Goal: Communication & Community: Answer question/provide support

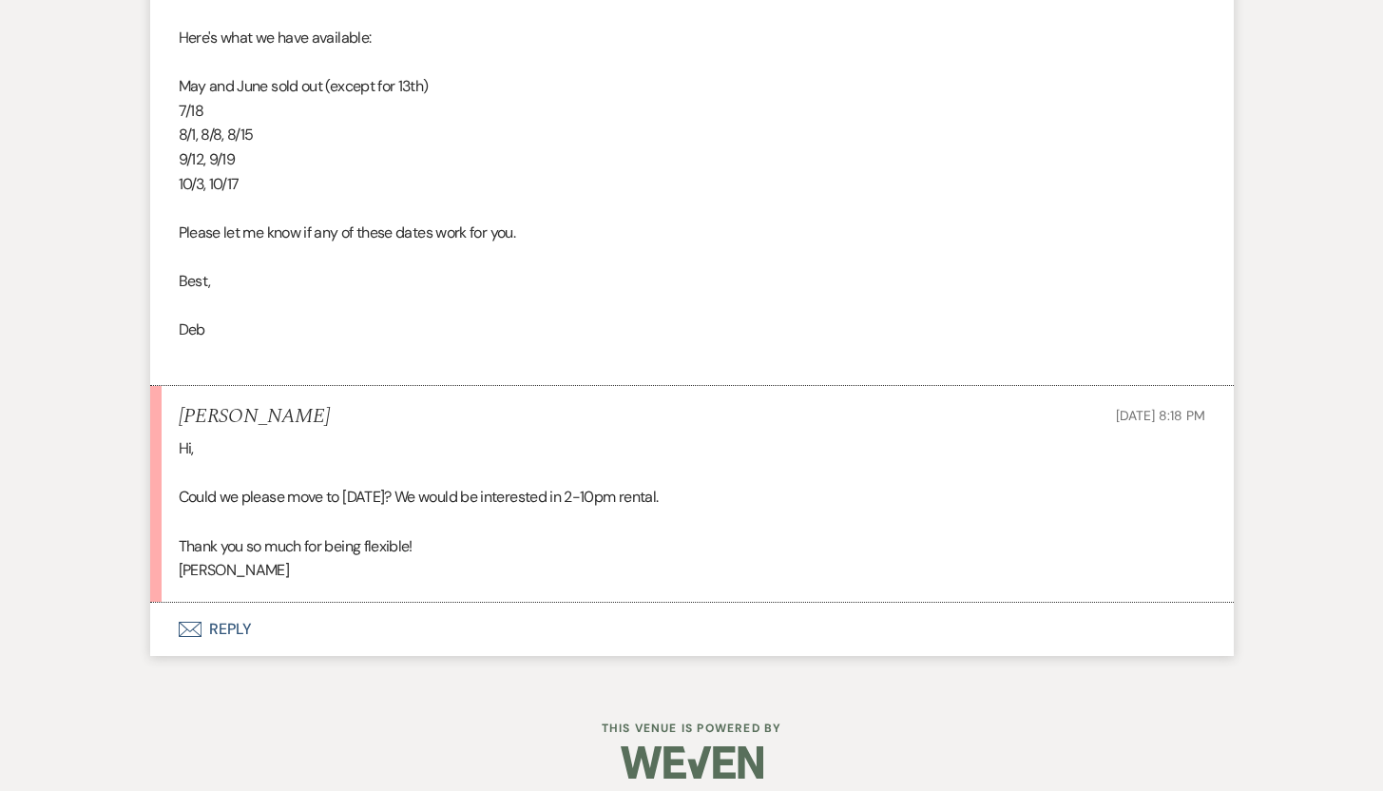
scroll to position [4355, 0]
click at [230, 622] on button "Envelope Reply" at bounding box center [692, 627] width 1084 height 53
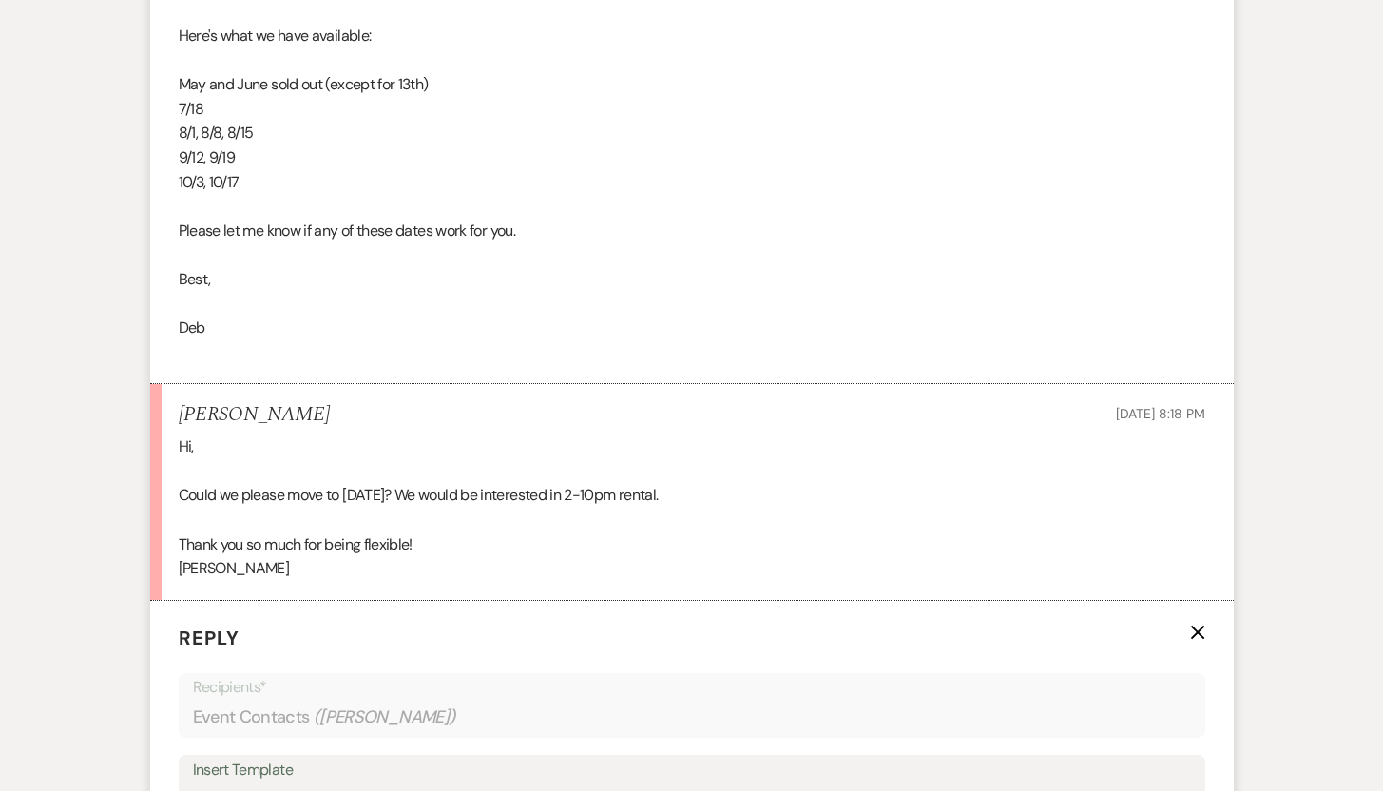
scroll to position [4901, 0]
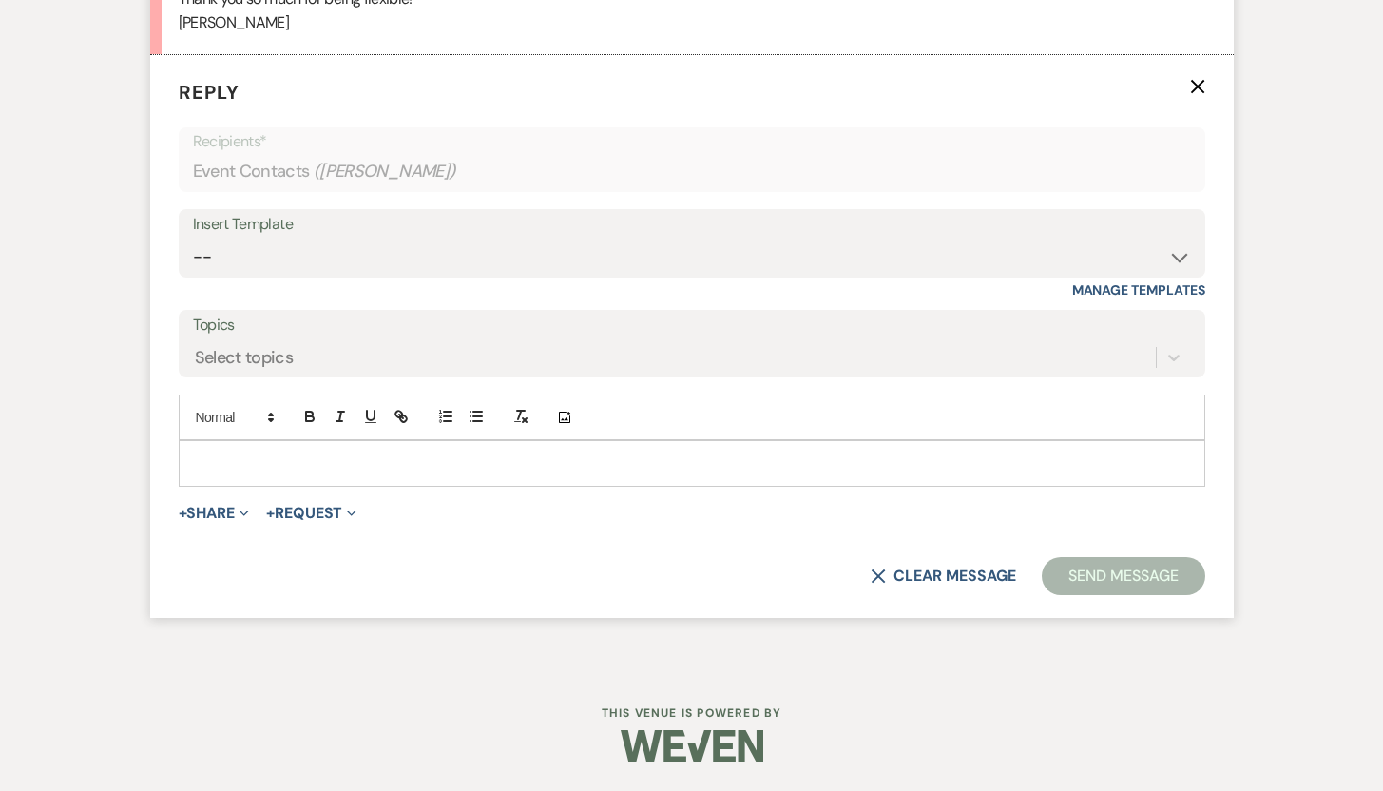
click at [533, 451] on div at bounding box center [692, 463] width 1025 height 44
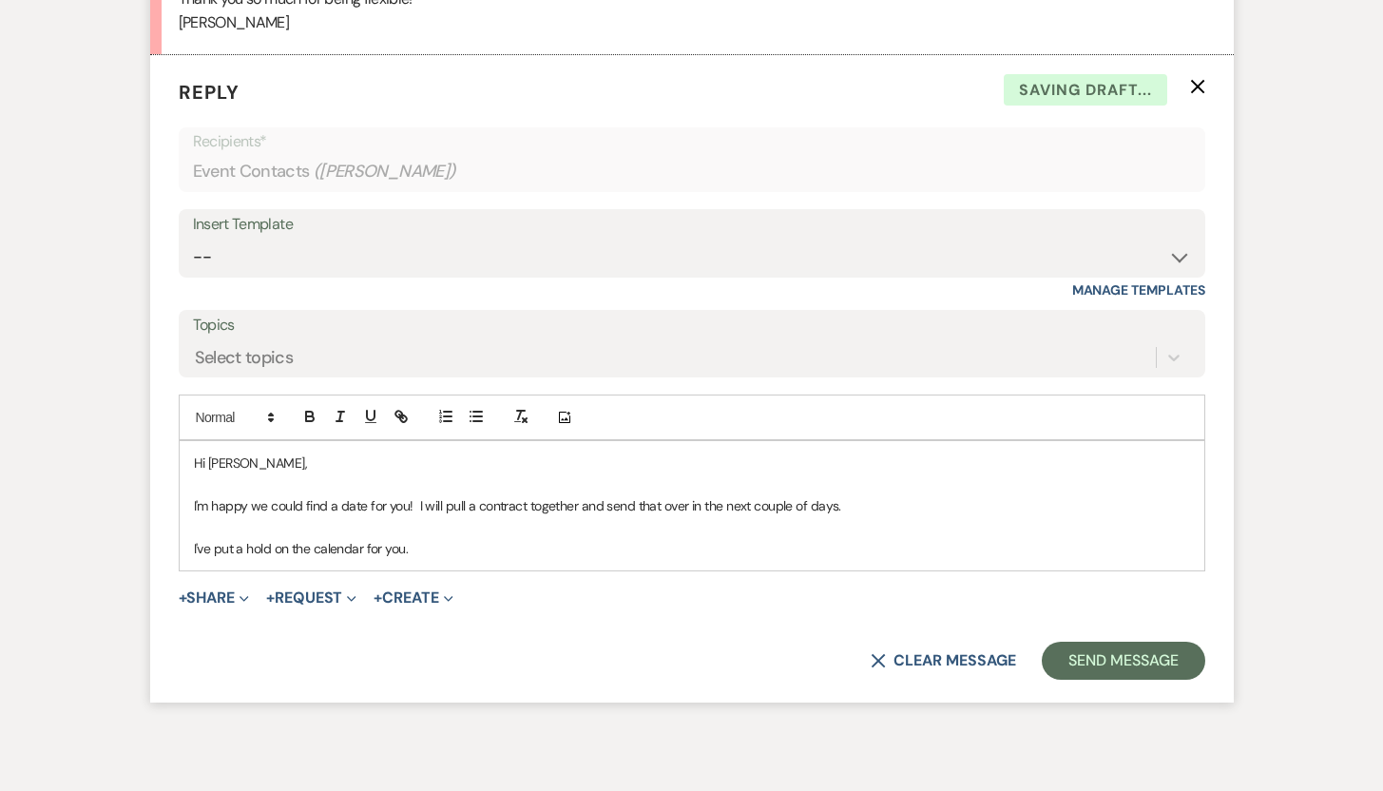
click at [852, 503] on p "I'm happy we could find a date for you! I will pull a contract together and sen…" at bounding box center [692, 505] width 996 height 21
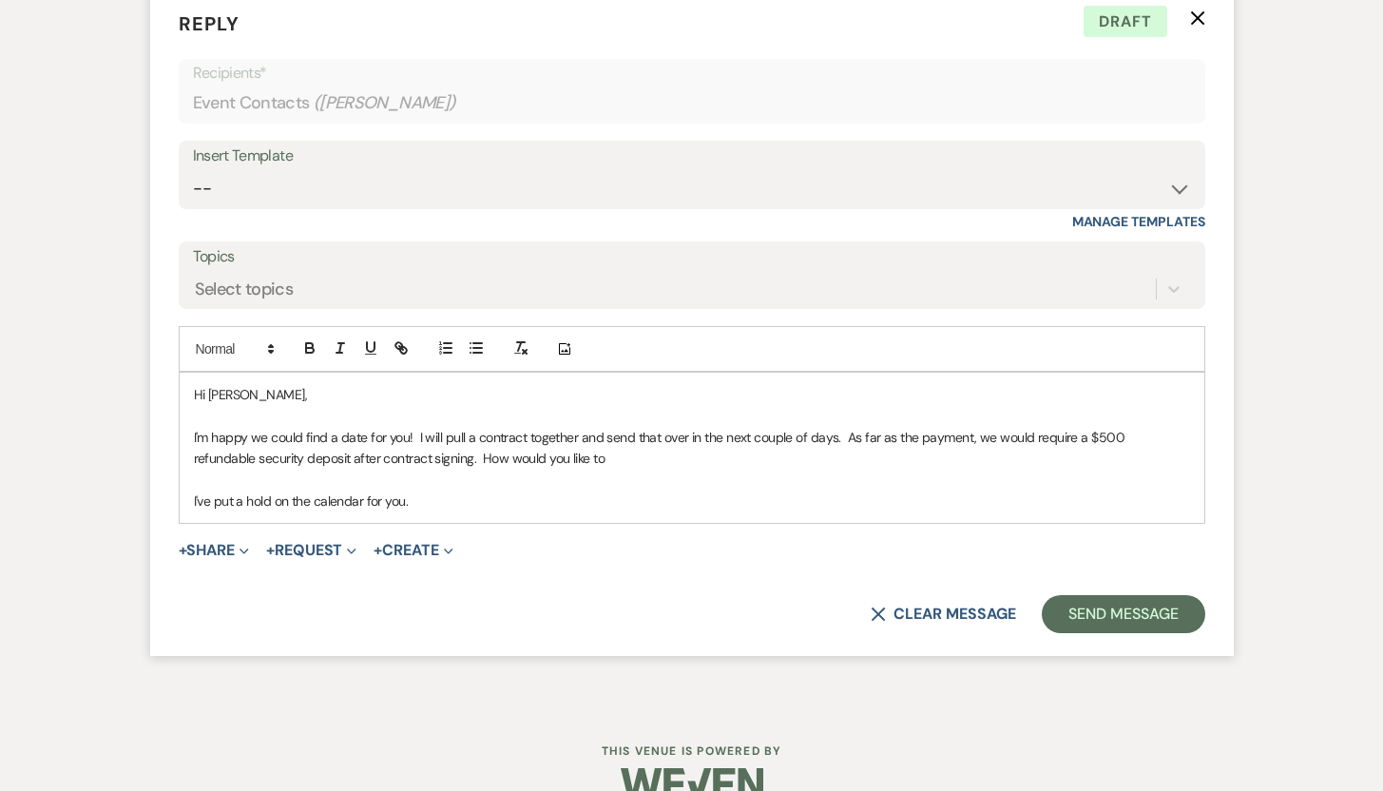
scroll to position [4972, 0]
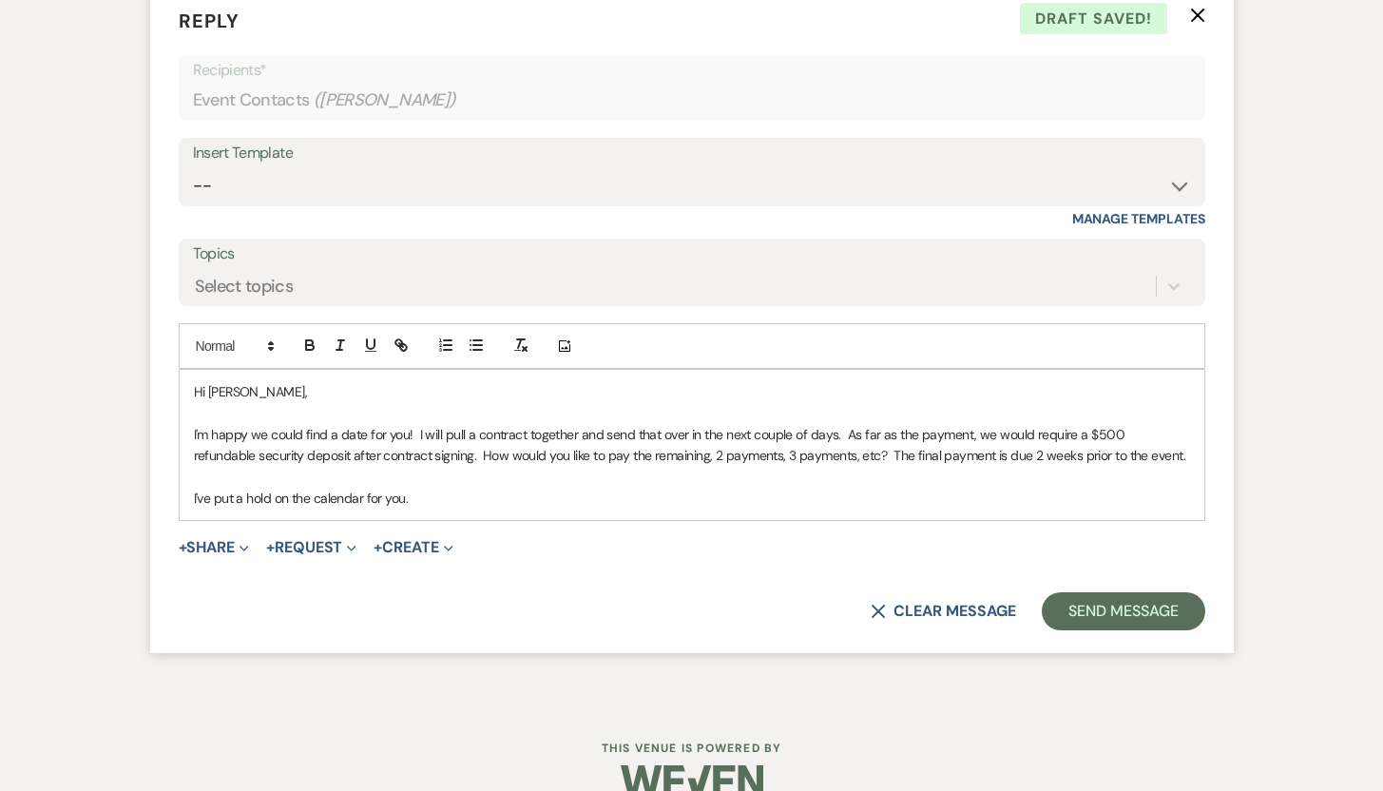
click at [418, 494] on p "I've put a hold on the calendar for you." at bounding box center [692, 498] width 996 height 21
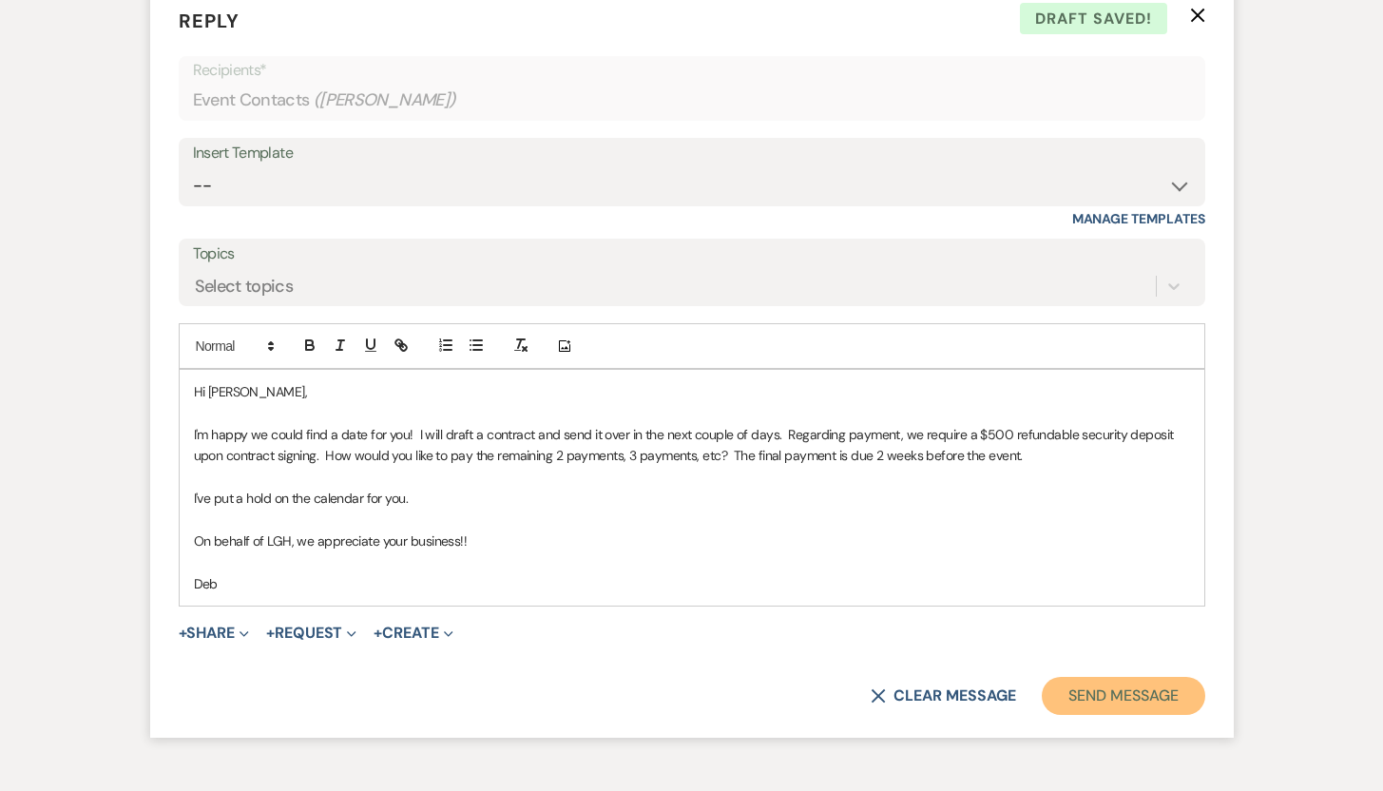
click at [1083, 698] on button "Send Message" at bounding box center [1123, 696] width 163 height 38
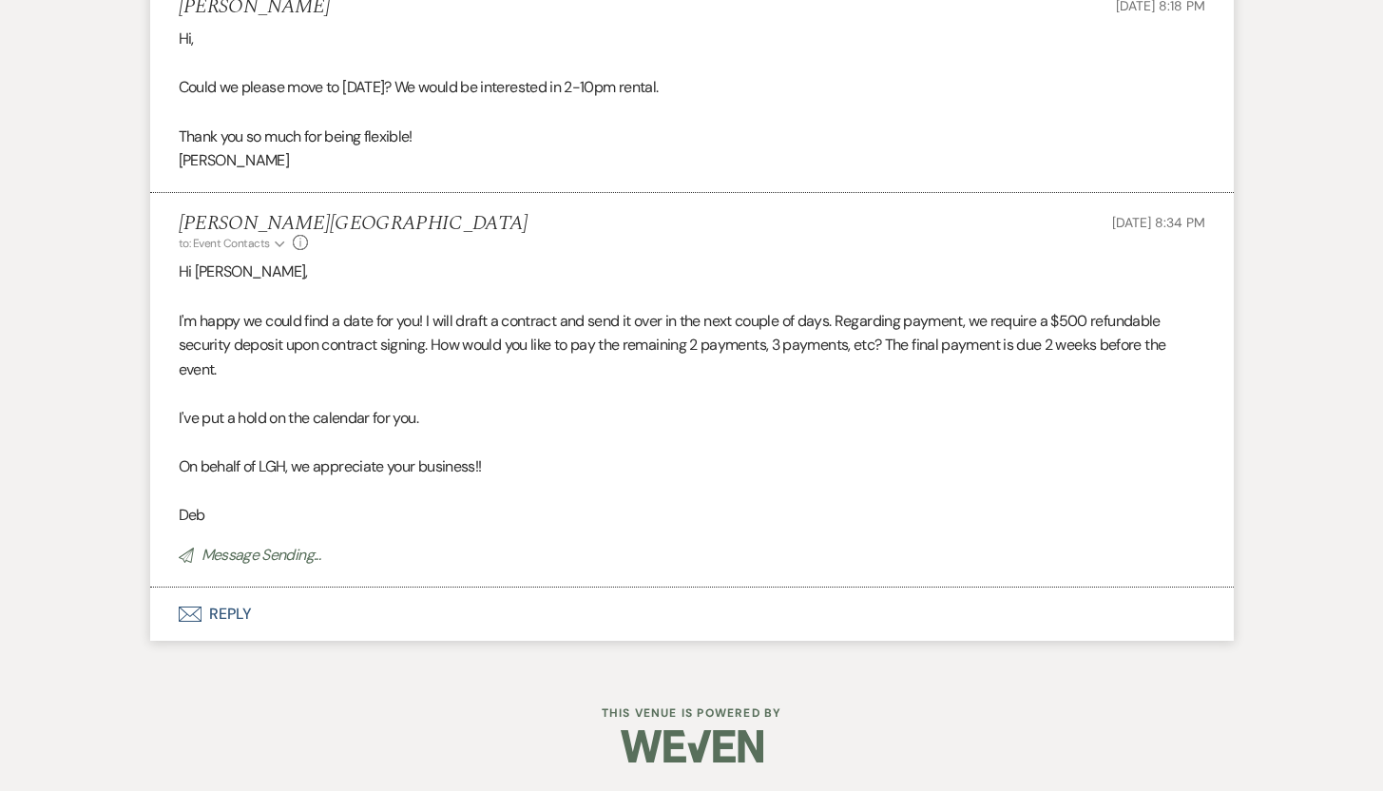
scroll to position [4724, 0]
